Goal: Use online tool/utility: Utilize a website feature to perform a specific function

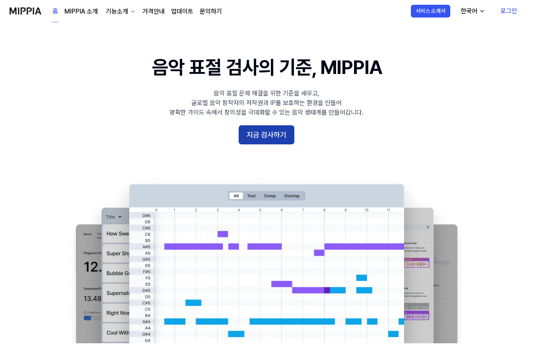
click at [286, 127] on button "지금 검사하기" at bounding box center [267, 134] width 56 height 19
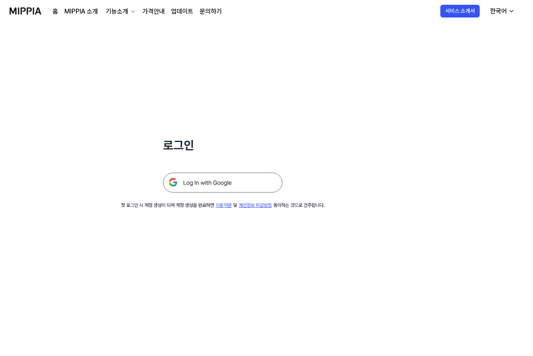
click at [227, 177] on img at bounding box center [222, 183] width 119 height 20
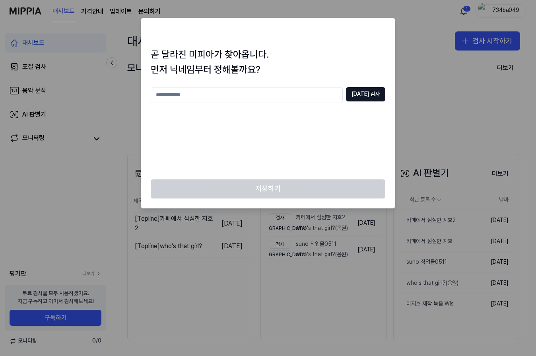
click at [312, 101] on input "text" at bounding box center [247, 95] width 192 height 16
type input "**"
click at [379, 98] on button "[DATE] 검사" at bounding box center [365, 94] width 39 height 14
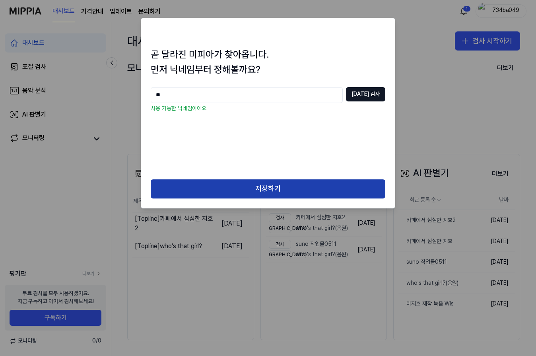
click at [309, 185] on button "저장하기" at bounding box center [268, 188] width 235 height 19
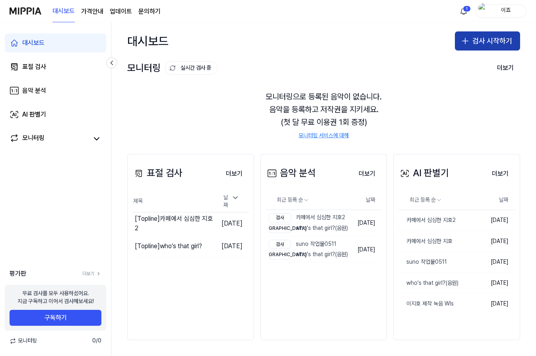
click at [479, 32] on button "검사 시작하기" at bounding box center [487, 40] width 65 height 19
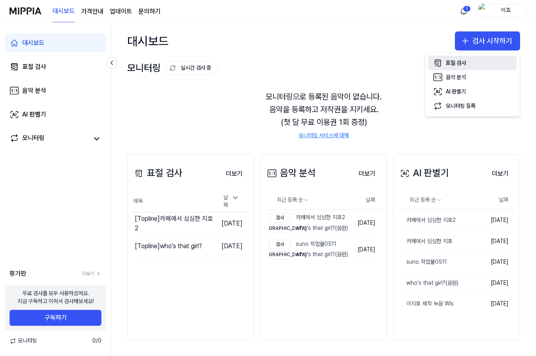
click at [454, 62] on div "표절 검사" at bounding box center [456, 63] width 20 height 8
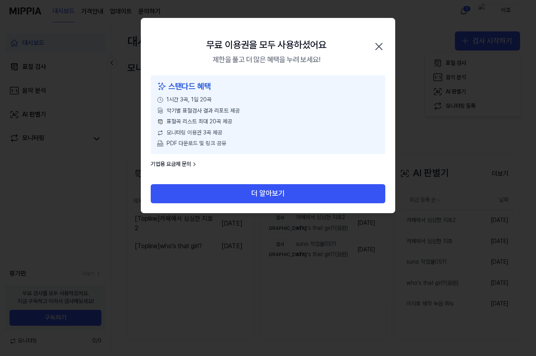
click at [380, 44] on icon "button" at bounding box center [379, 46] width 13 height 13
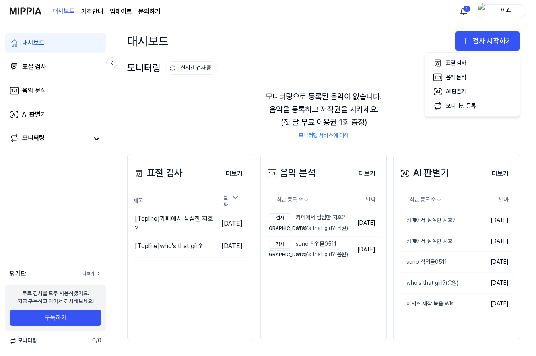
click at [87, 275] on link "더보기" at bounding box center [91, 273] width 19 height 7
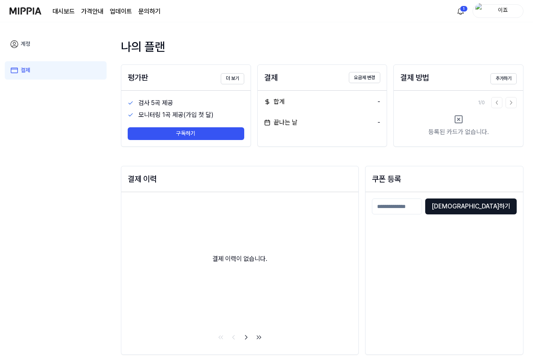
click at [33, 39] on link "계정" at bounding box center [56, 44] width 102 height 18
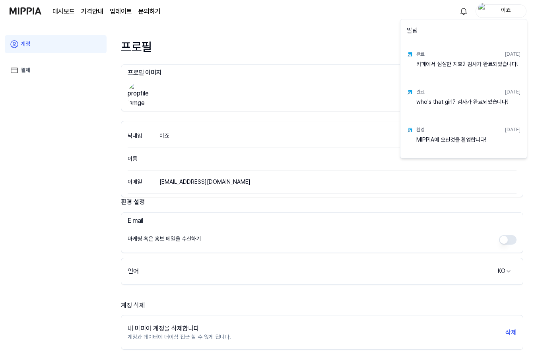
click at [498, 12] on html "대시보드 가격안내 업데이트 문의하기 이죠 계정 결제 프로필 프로필 이미지 이미지 업로드 이미지 제거 닉네임 이죠 수정하기 이름 이메일 leej…" at bounding box center [268, 178] width 536 height 356
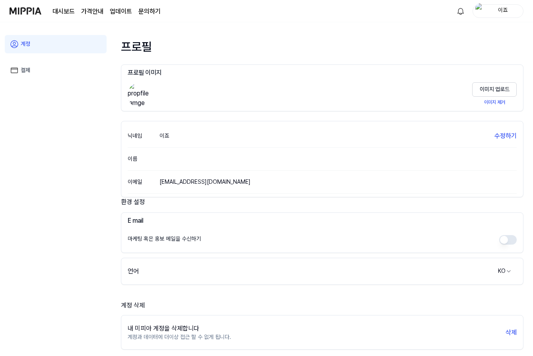
click at [498, 12] on div "이죠" at bounding box center [502, 10] width 31 height 9
click at [446, 69] on button "로그아웃" at bounding box center [472, 70] width 91 height 8
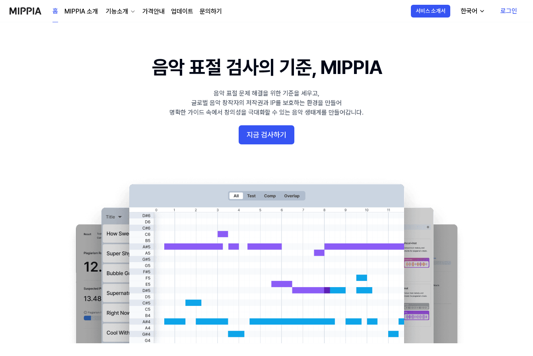
click at [496, 17] on link "로그인" at bounding box center [508, 11] width 29 height 22
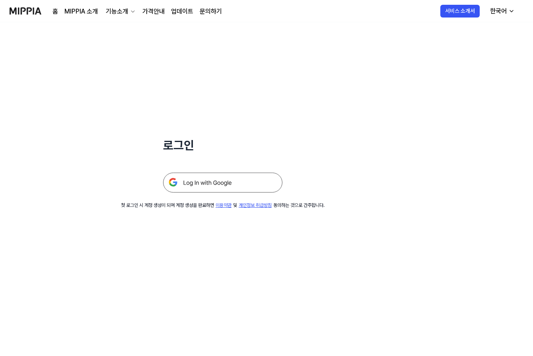
click at [252, 175] on img at bounding box center [222, 183] width 119 height 20
